Goal: Task Accomplishment & Management: Manage account settings

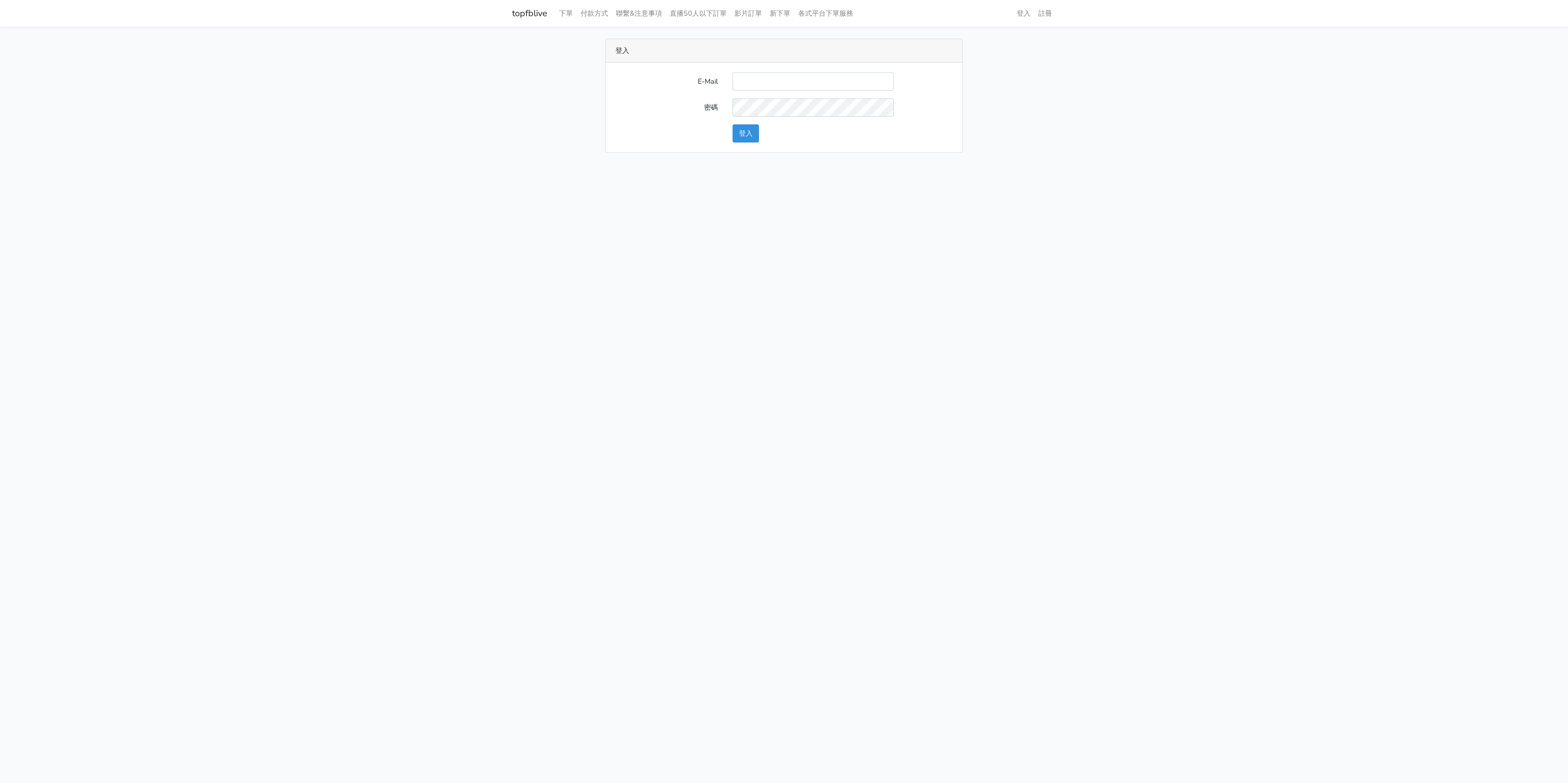
type input "[EMAIL_ADDRESS][DOMAIN_NAME]"
click at [750, 133] on button "登入" at bounding box center [745, 133] width 26 height 18
click at [542, 117] on html "topfblive 下單 付款方式 聯繫&注意事項 直播50人以下訂單 影片訂單 新下單 各式平台下單服務 錢包: 631.557" at bounding box center [784, 58] width 1568 height 117
